Goal: Information Seeking & Learning: Find specific fact

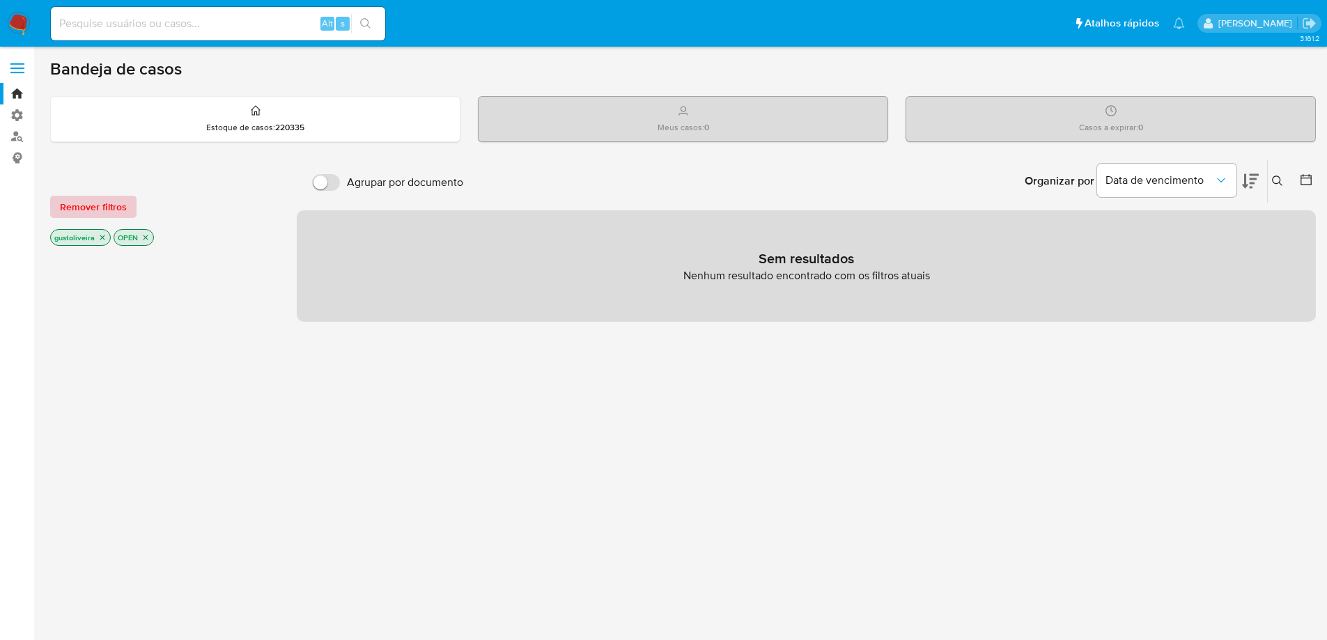
click at [101, 209] on span "Remover filtros" at bounding box center [93, 207] width 67 height 20
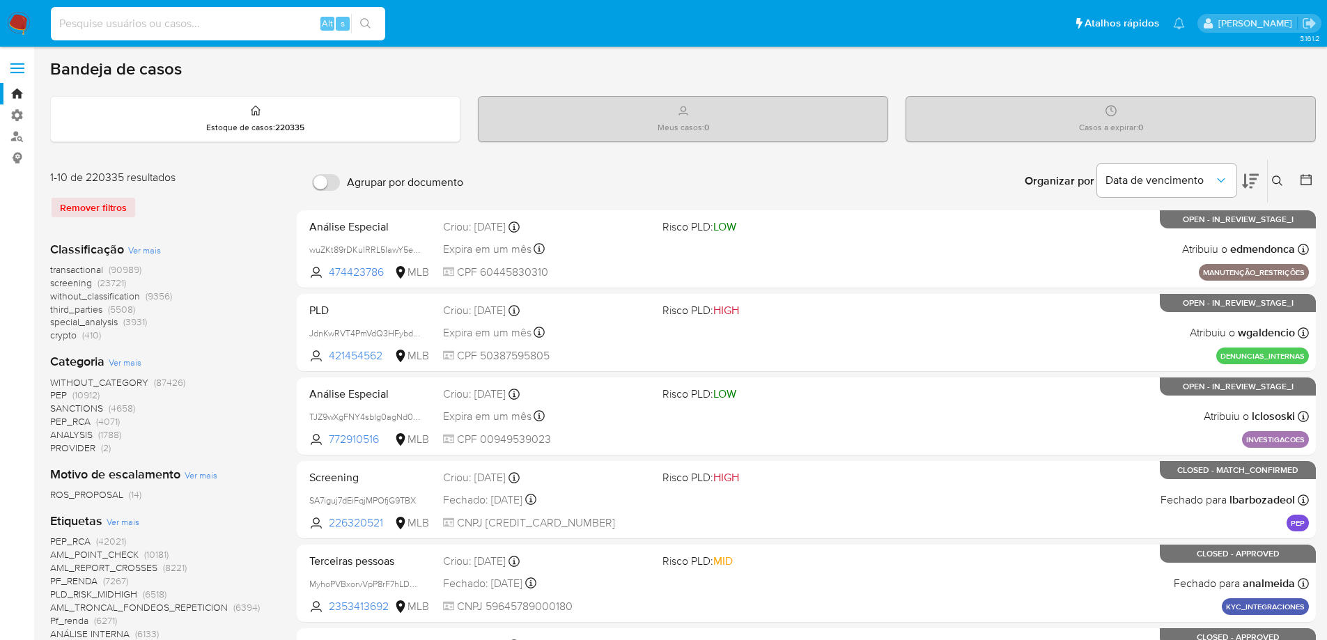
click at [153, 21] on input at bounding box center [218, 24] width 334 height 18
paste input "1095919725"
type input "1095919725"
click at [366, 21] on icon "search-icon" at bounding box center [365, 23] width 11 height 11
click at [104, 206] on div "Remover filtros" at bounding box center [161, 207] width 223 height 22
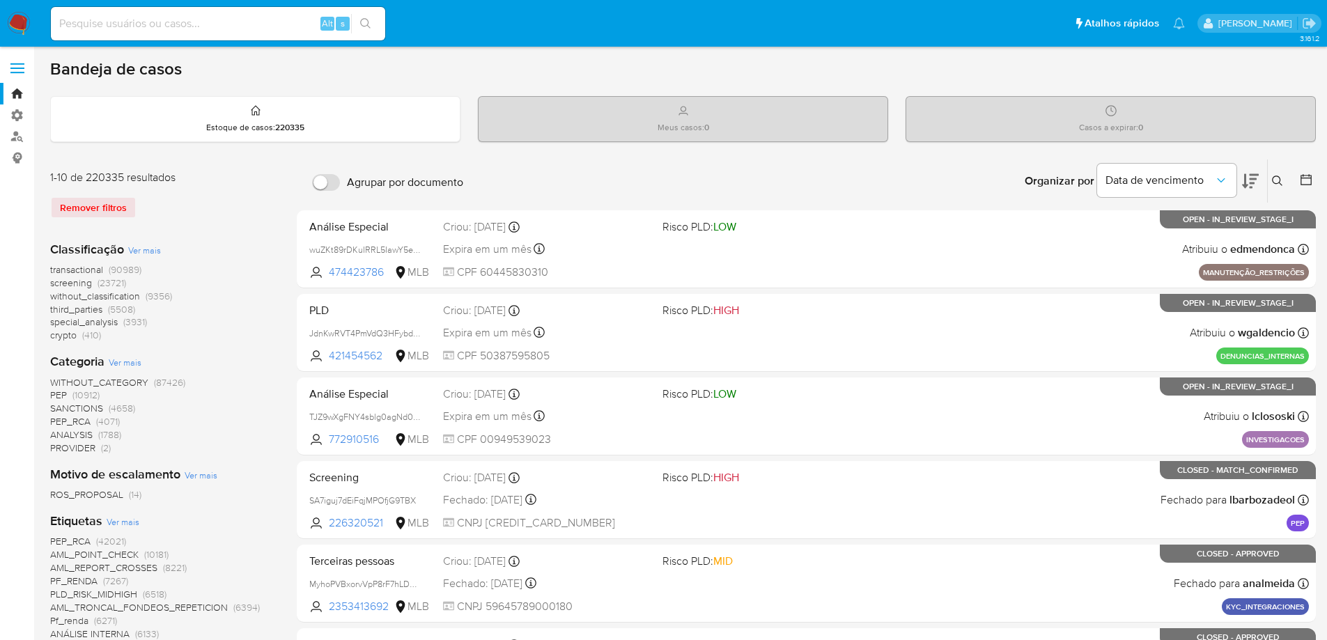
click at [96, 210] on div "Remover filtros" at bounding box center [161, 207] width 223 height 22
click at [157, 13] on div "Alt s" at bounding box center [218, 23] width 334 height 33
click at [157, 22] on input at bounding box center [218, 24] width 334 height 18
paste input "1095919725"
type input "1095919725"
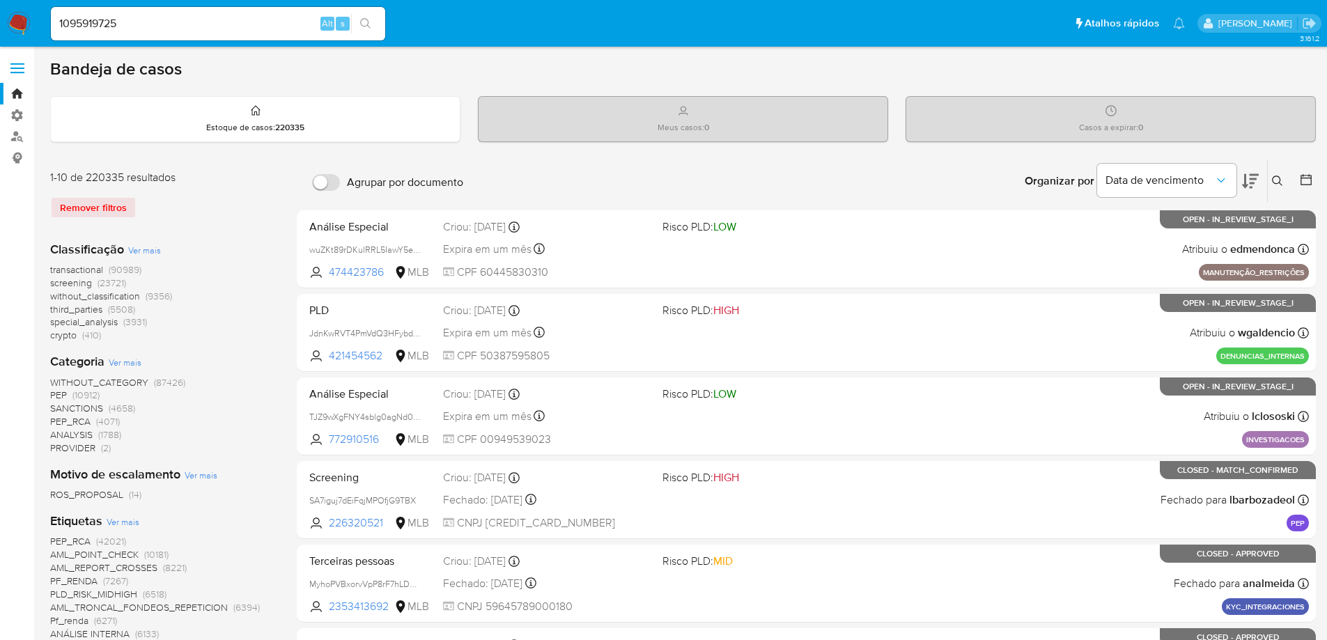
click at [362, 18] on icon "search-icon" at bounding box center [365, 23] width 11 height 11
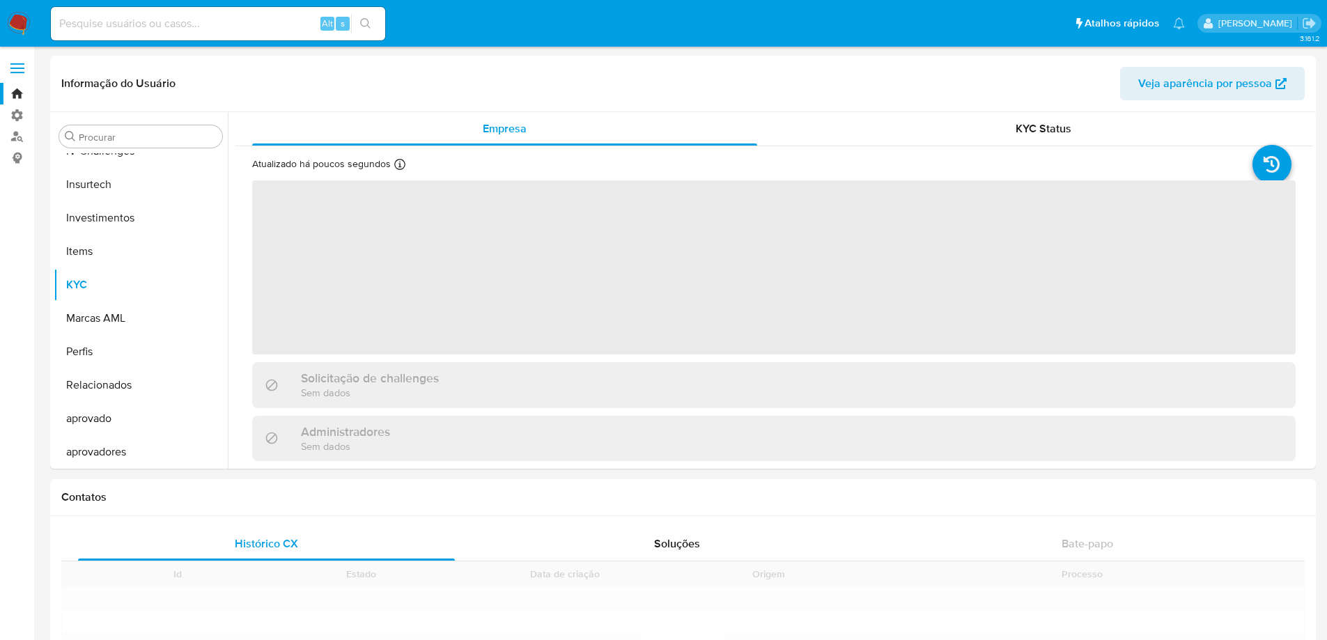
scroll to position [589, 0]
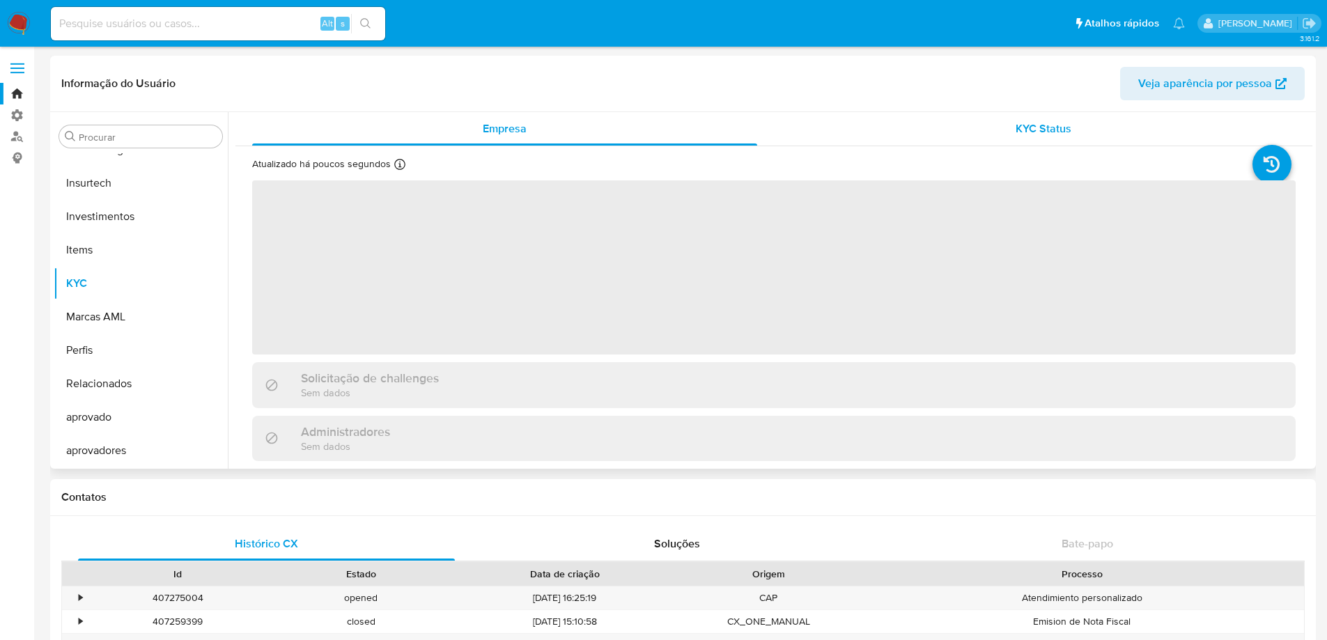
select select "10"
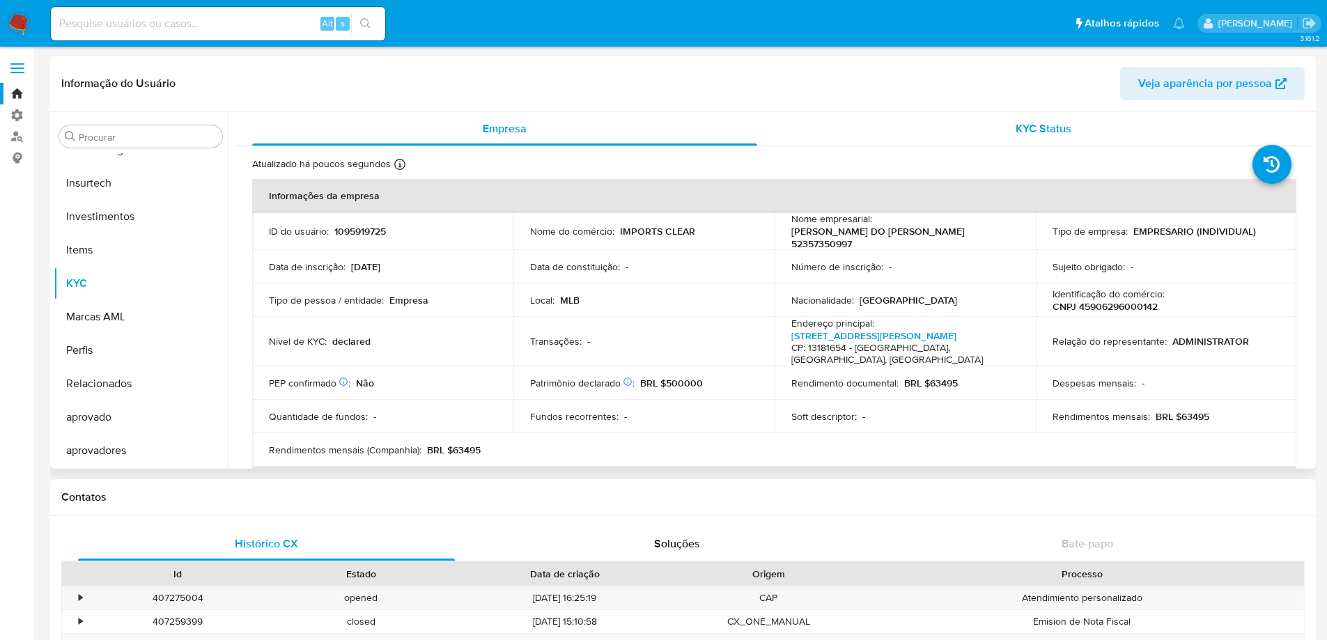
click at [1035, 126] on span "KYC Status" at bounding box center [1043, 128] width 56 height 16
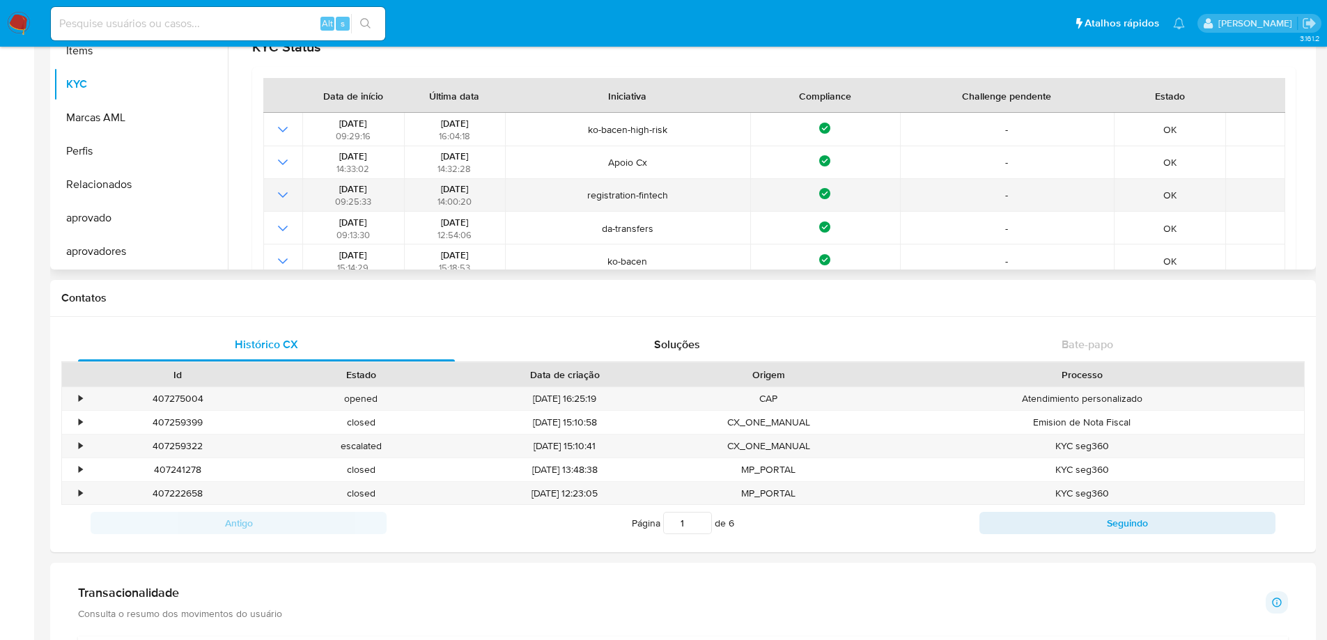
scroll to position [178, 0]
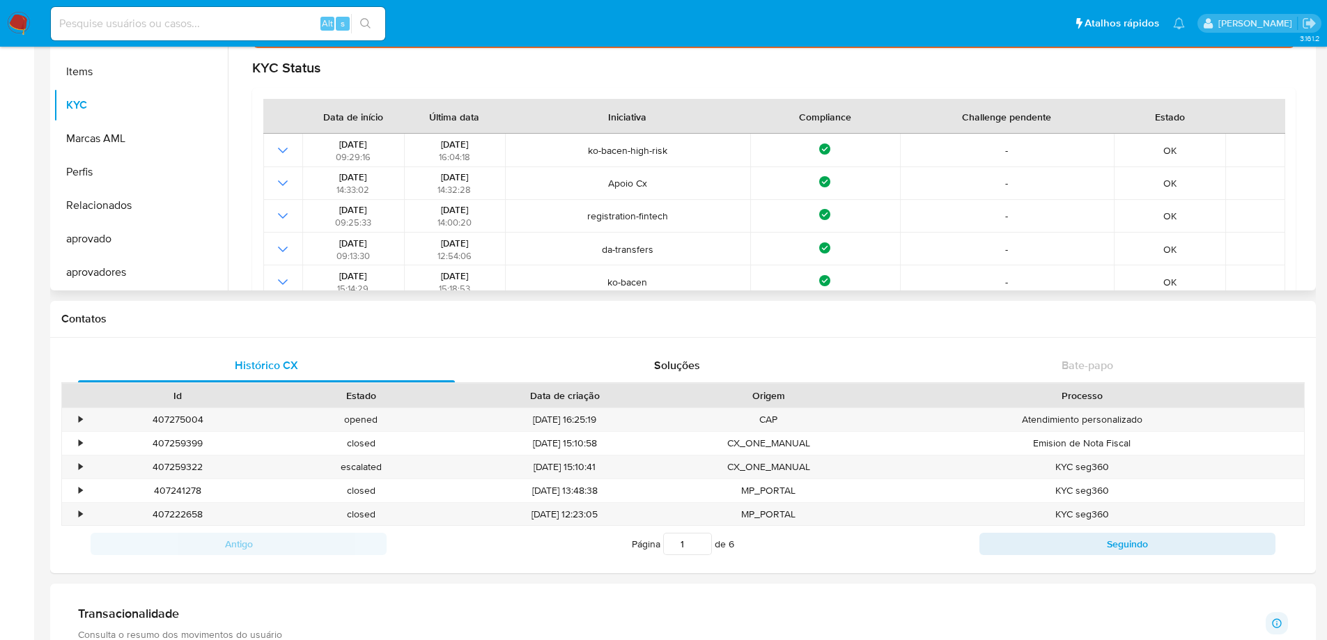
drag, startPoint x: 1277, startPoint y: 134, endPoint x: 1300, endPoint y: 165, distance: 39.3
click at [1300, 178] on div "Atualizado há poucos segundos Criado: 25/03/2022 14:33:09 Atualizado: 25/09/202…" at bounding box center [773, 538] width 1077 height 1140
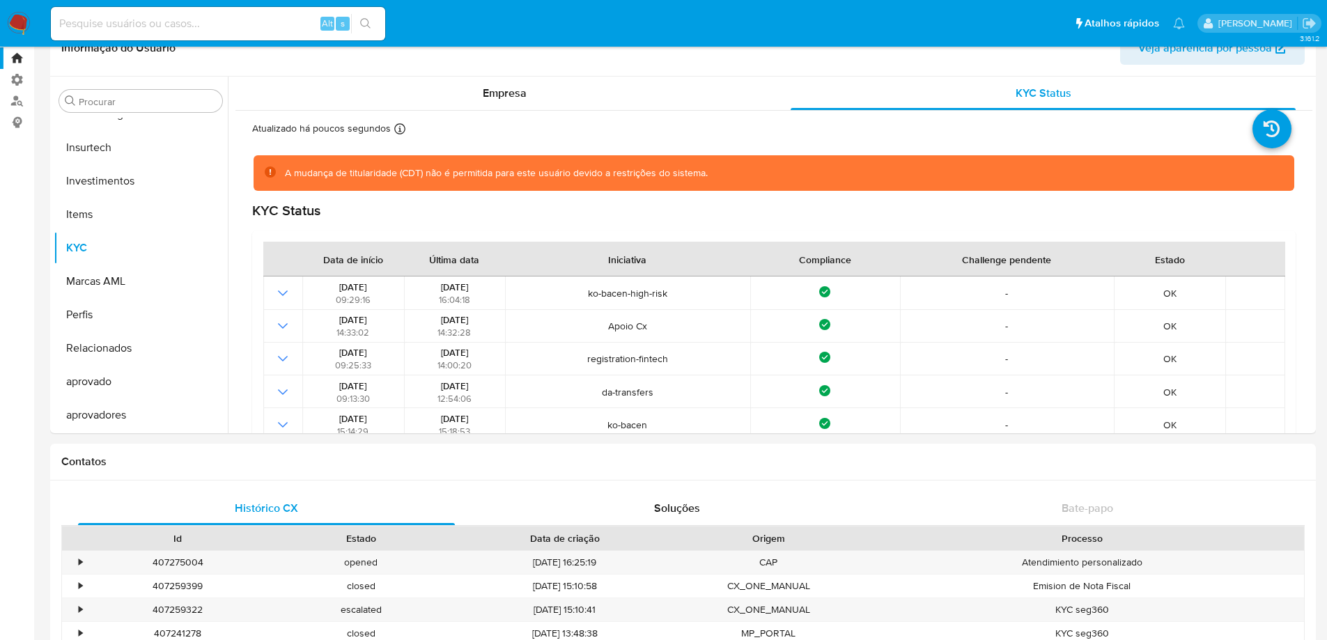
scroll to position [0, 0]
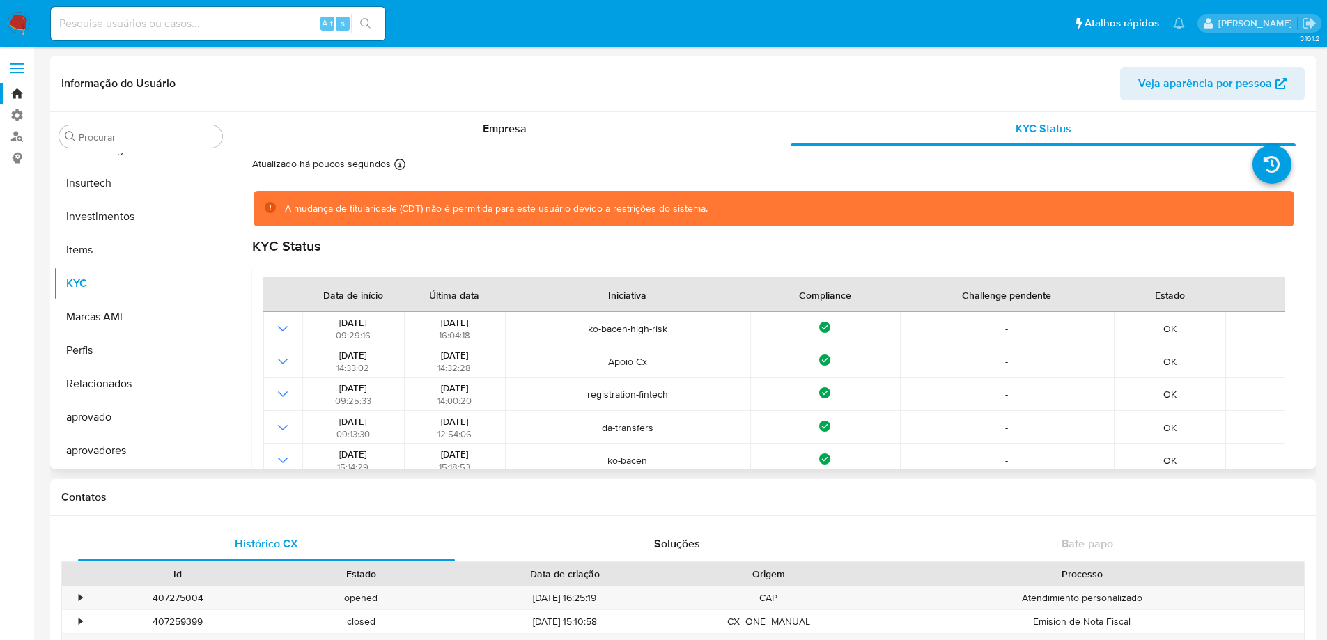
click at [1243, 82] on span "Veja aparência por pessoa" at bounding box center [1205, 83] width 134 height 33
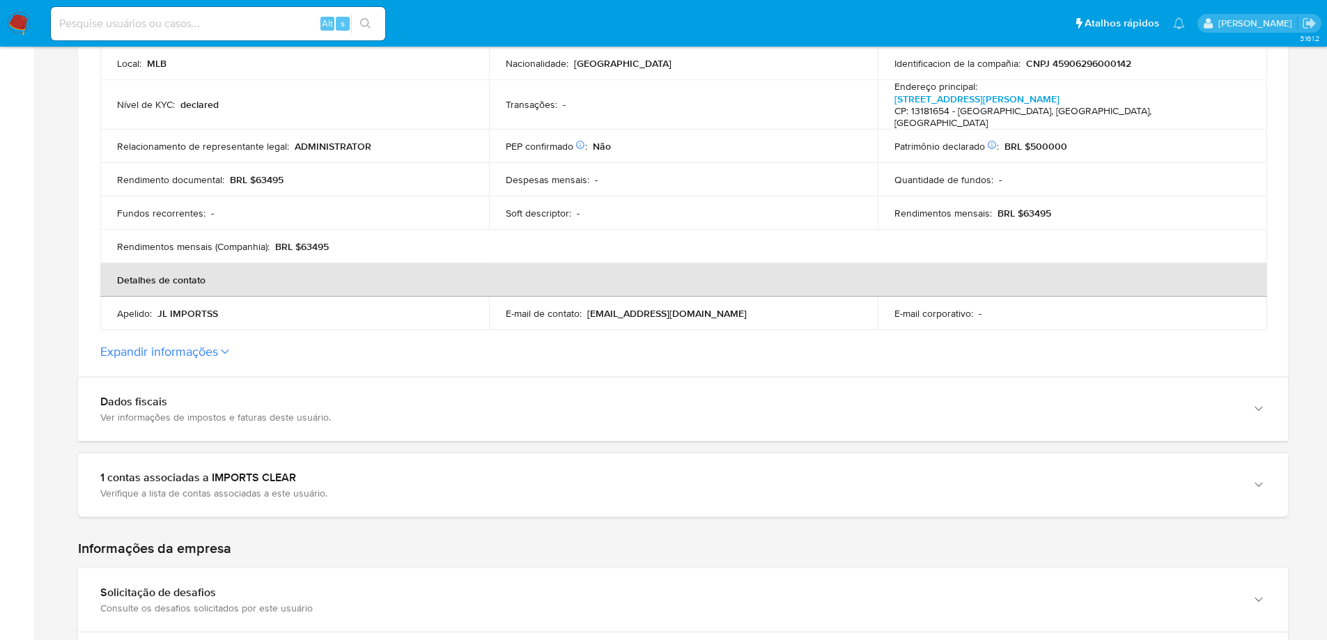
scroll to position [423, 0]
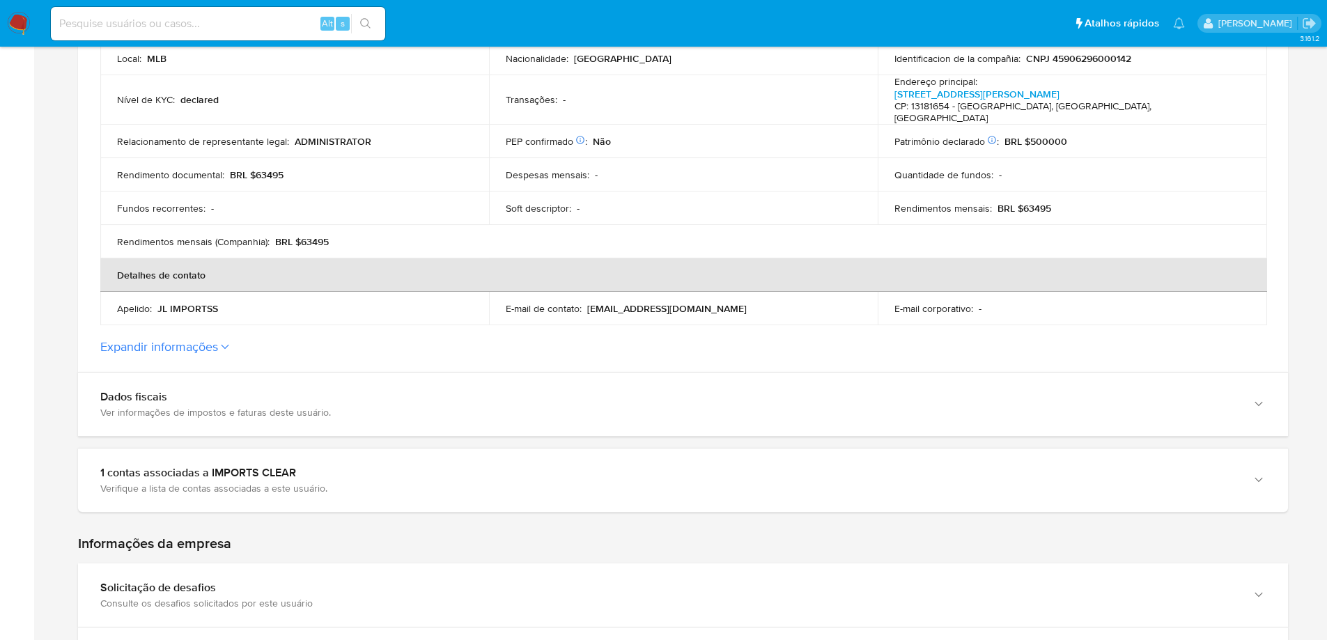
click at [196, 339] on button "Expandir informações" at bounding box center [159, 346] width 118 height 15
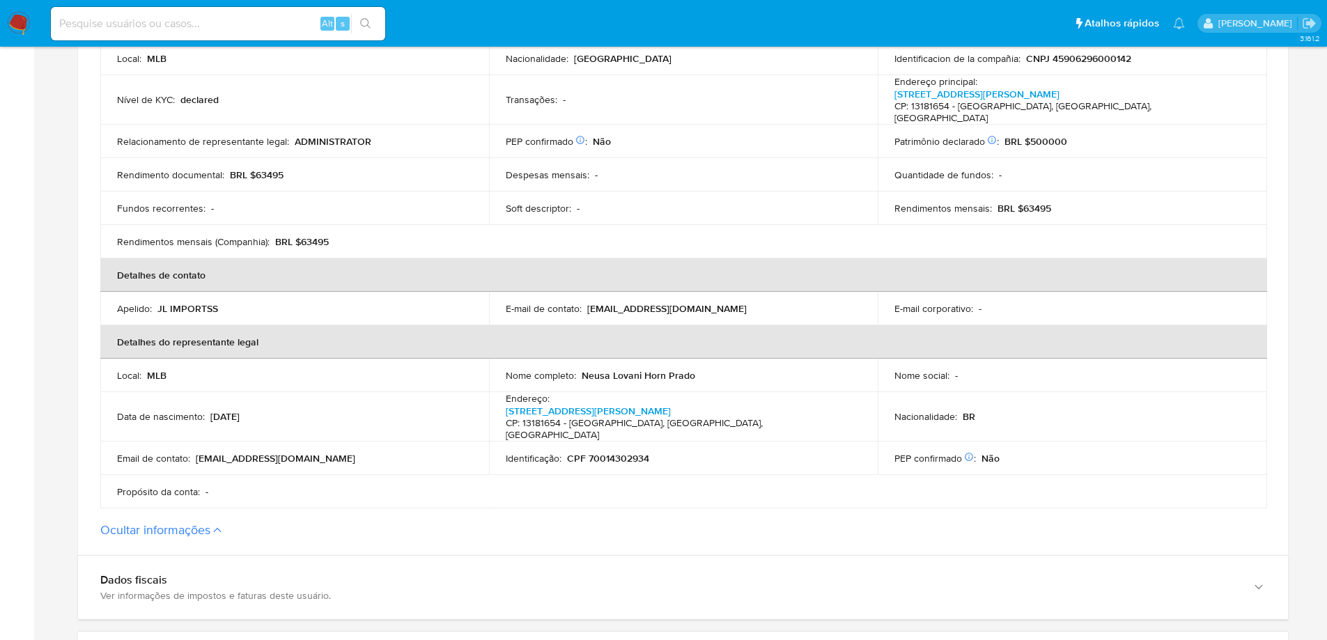
click at [187, 522] on button "Ocultar informações" at bounding box center [155, 529] width 110 height 15
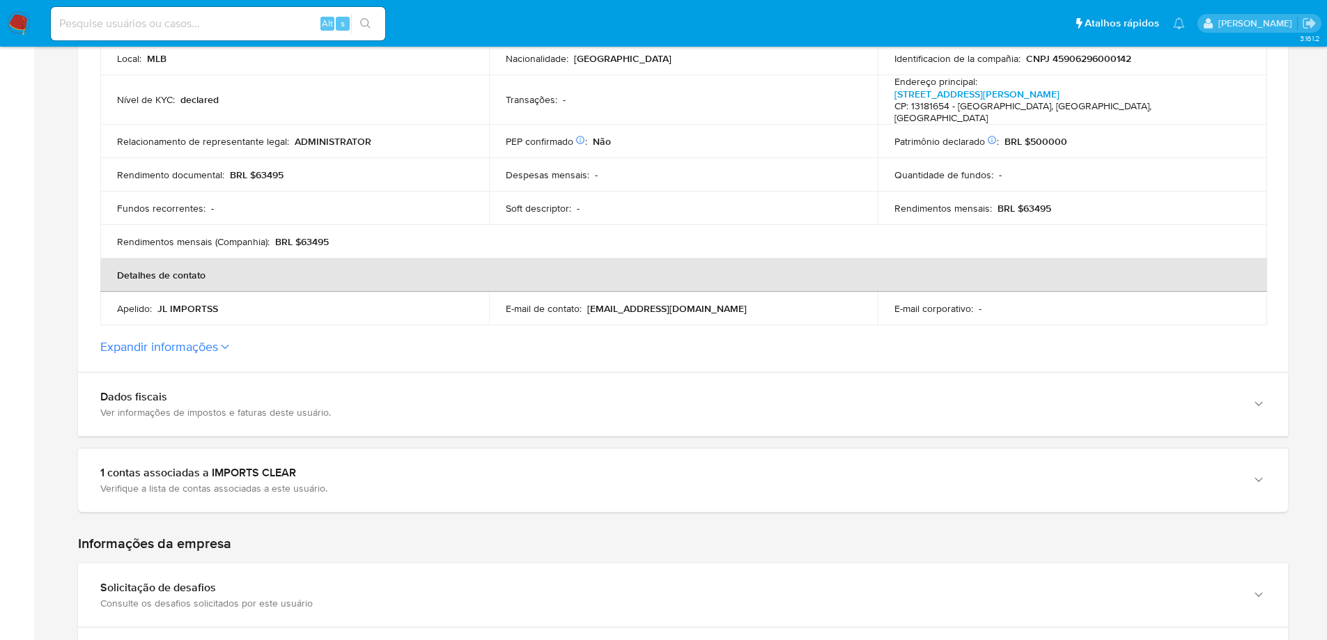
click at [208, 339] on button "Expandir informações" at bounding box center [159, 346] width 118 height 15
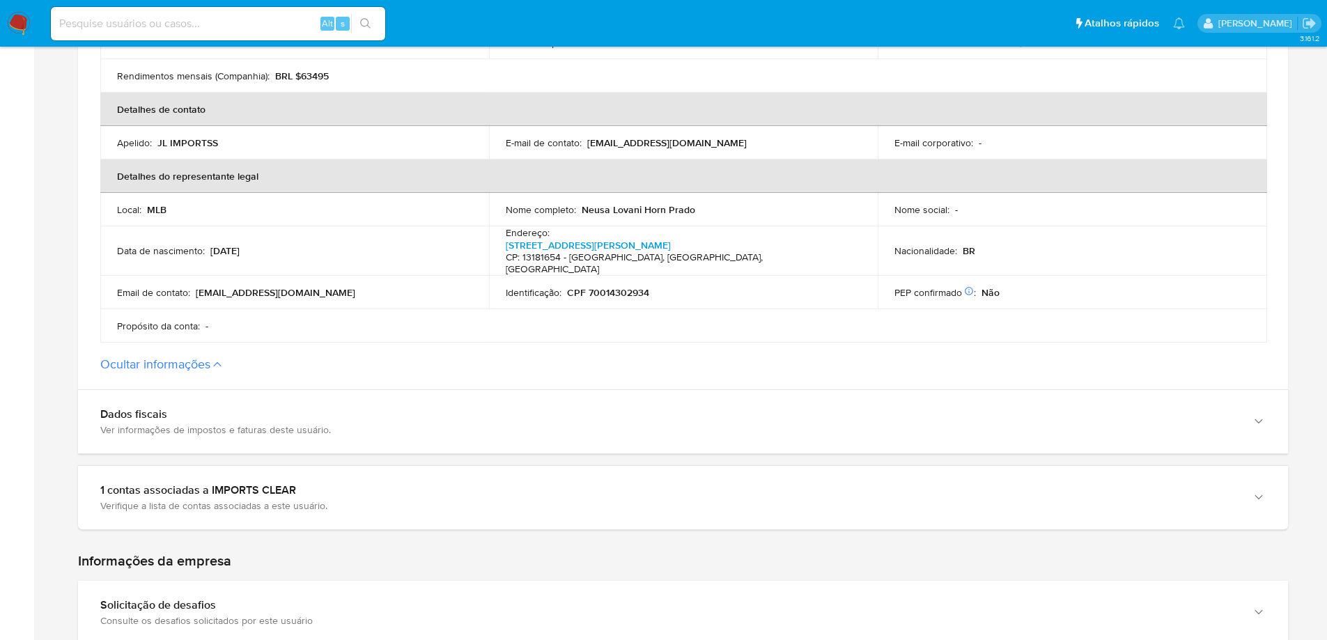
scroll to position [569, 0]
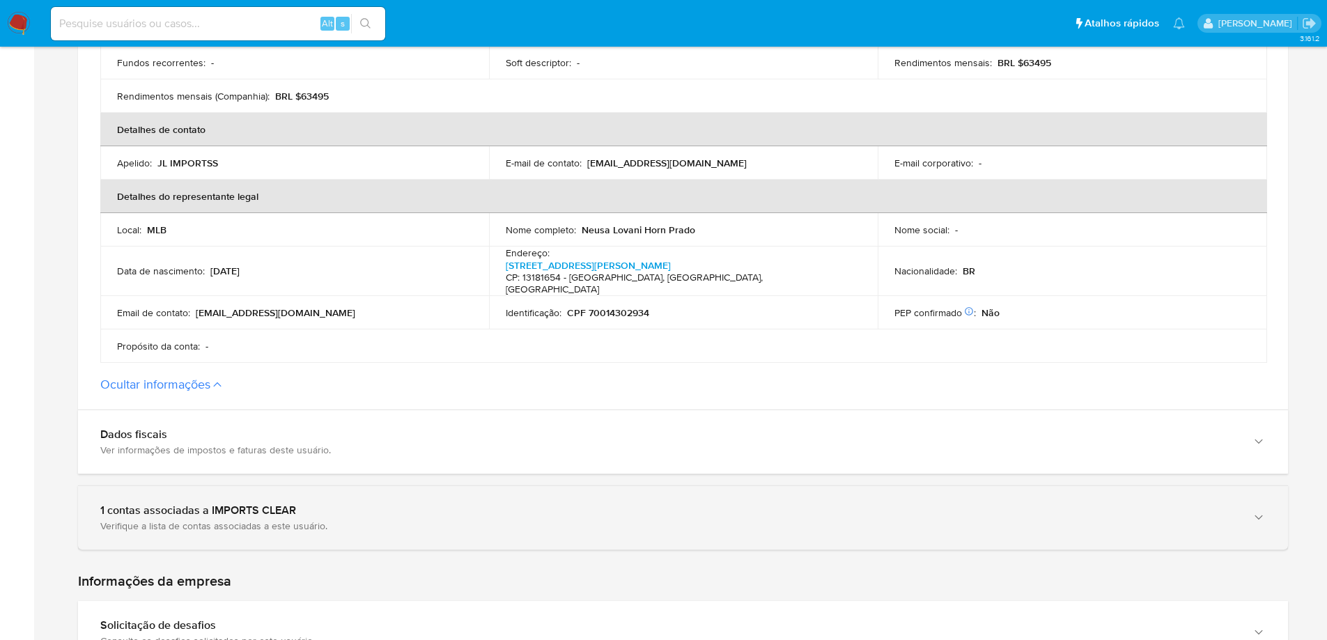
click at [300, 504] on div "1 contas associadas a IMPORTS CLEAR" at bounding box center [668, 511] width 1137 height 14
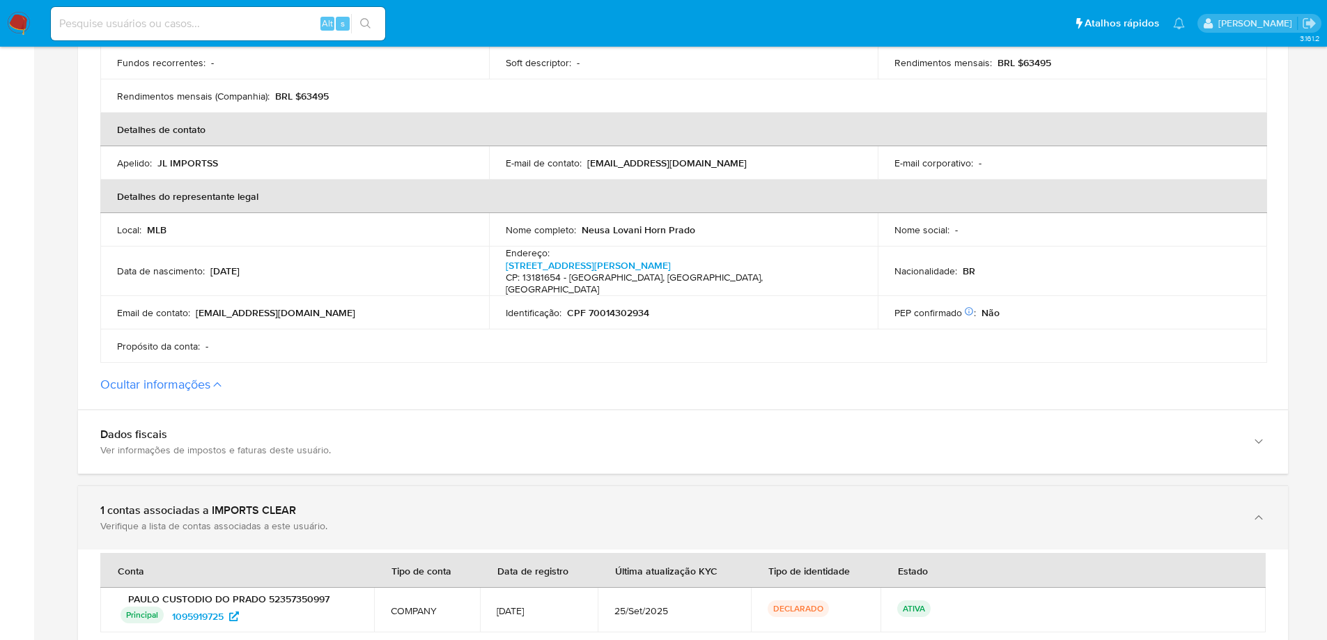
click at [300, 504] on div "1 contas associadas a IMPORTS CLEAR" at bounding box center [668, 511] width 1137 height 14
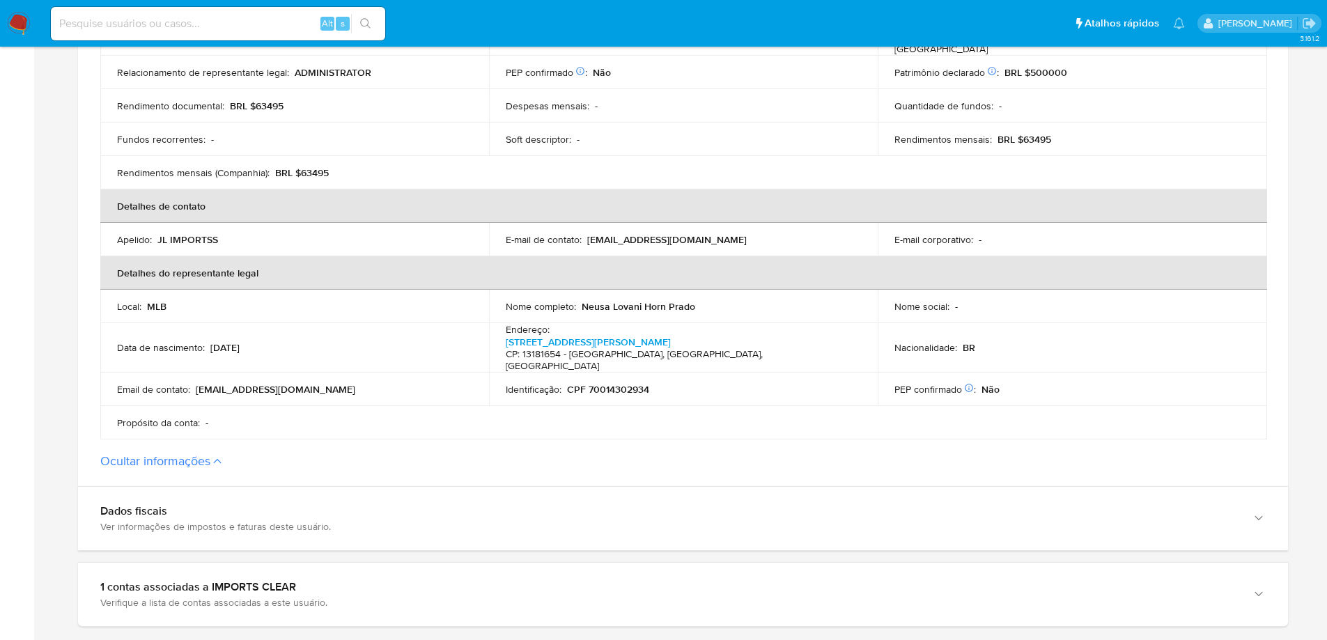
scroll to position [490, 0]
click at [173, 456] on button "Ocultar informações" at bounding box center [155, 463] width 110 height 15
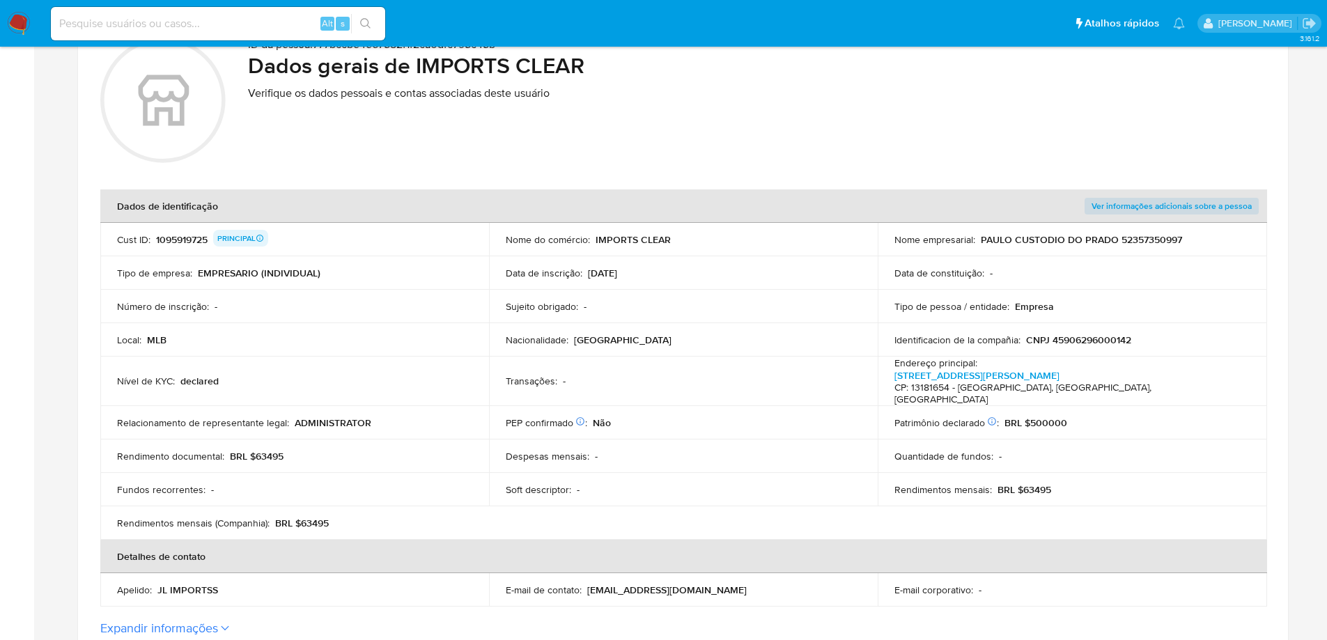
scroll to position [137, 0]
